Goal: Task Accomplishment & Management: Use online tool/utility

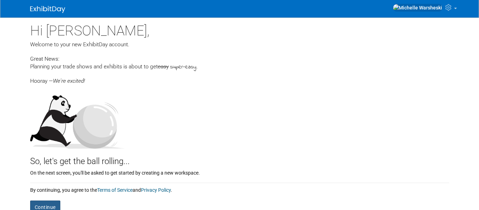
click at [53, 206] on button "Continue" at bounding box center [45, 206] width 30 height 13
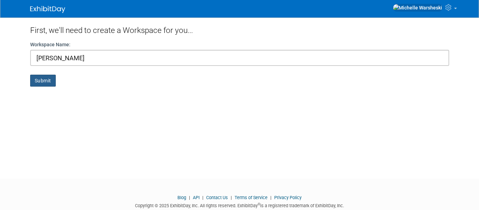
type input "michelle"
click at [35, 82] on button "Submit" at bounding box center [43, 81] width 26 height 12
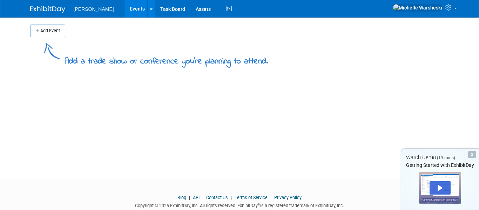
click at [89, 10] on span "michelle" at bounding box center [94, 9] width 40 height 6
click at [155, 7] on link "Task Board" at bounding box center [172, 9] width 35 height 18
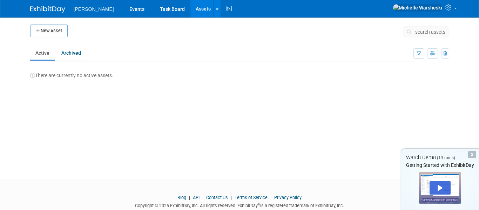
click at [87, 10] on span "michelle" at bounding box center [94, 9] width 40 height 6
click at [124, 11] on link "Events" at bounding box center [137, 9] width 26 height 18
